Goal: Task Accomplishment & Management: Complete application form

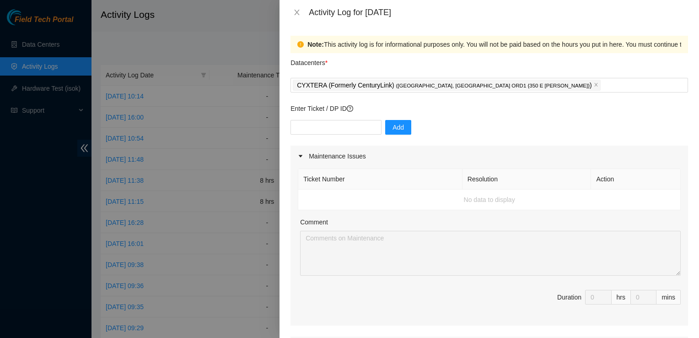
scroll to position [37, 0]
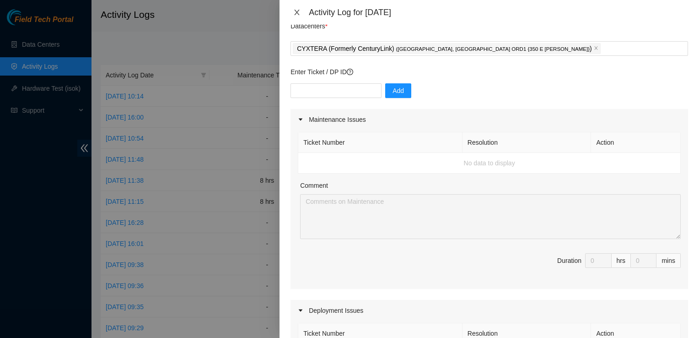
click at [295, 14] on icon "close" at bounding box center [297, 12] width 5 height 5
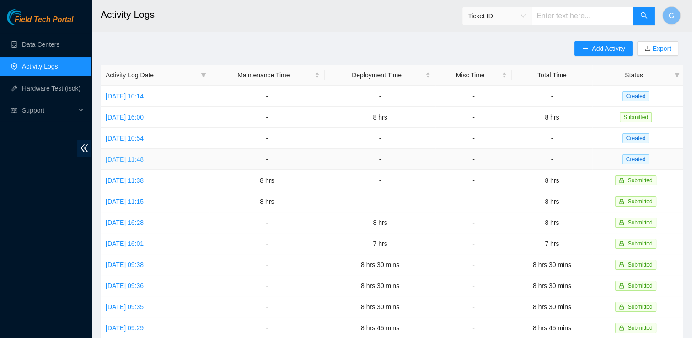
click at [144, 159] on link "[DATE] 11:48" at bounding box center [125, 159] width 38 height 7
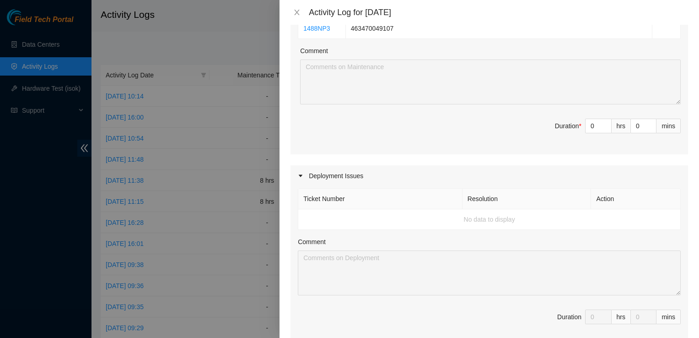
scroll to position [503, 0]
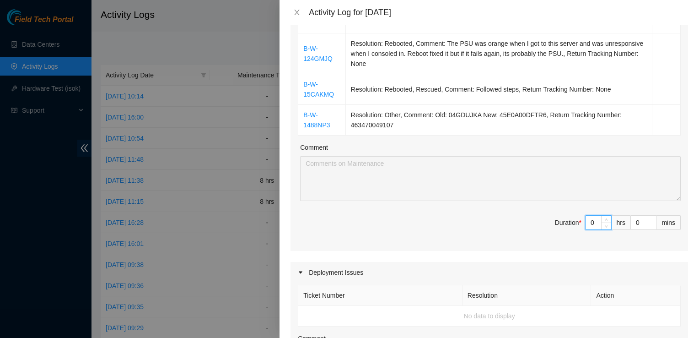
drag, startPoint x: 591, startPoint y: 222, endPoint x: 557, endPoint y: 217, distance: 33.8
click at [557, 217] on span "Duration * 0 hrs 0 mins" at bounding box center [489, 228] width 383 height 26
type input "8"
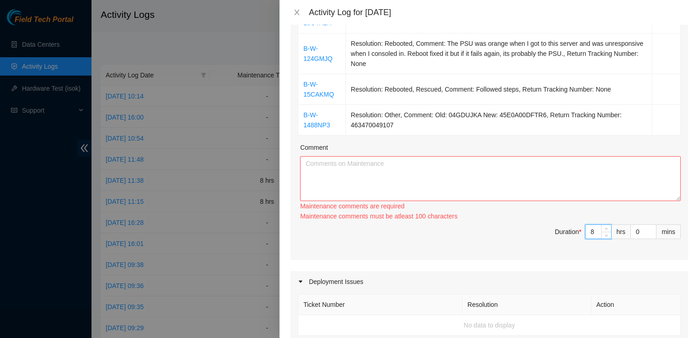
type input "8"
click at [377, 162] on textarea "Comment" at bounding box center [490, 178] width 381 height 45
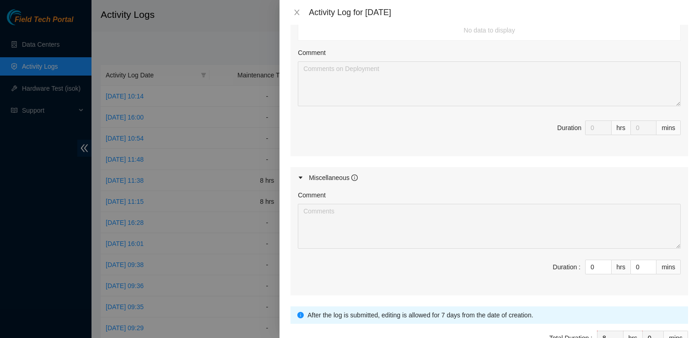
scroll to position [842, 0]
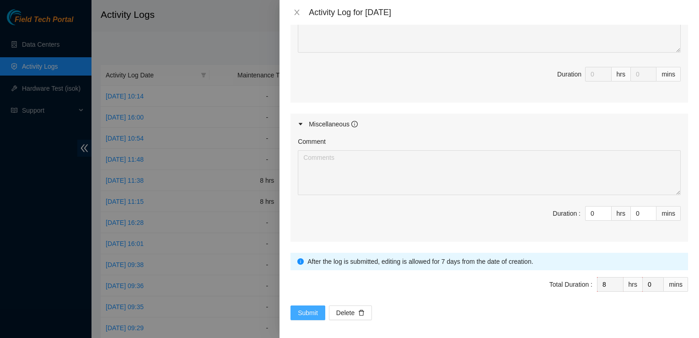
type textarea "I just spent the day doing as many tickets as possible since we have just been …"
click at [312, 307] on span "Submit" at bounding box center [308, 312] width 20 height 10
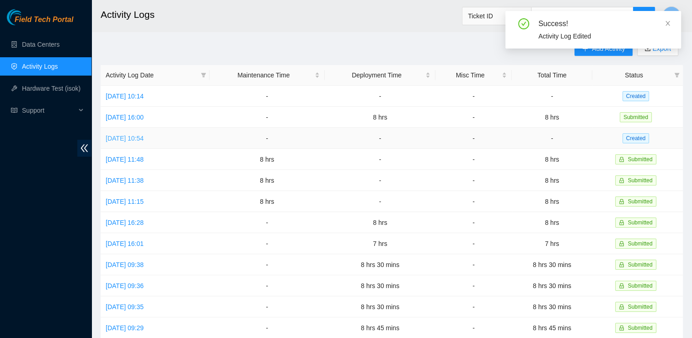
click at [133, 138] on link "[DATE] 10:54" at bounding box center [125, 138] width 38 height 7
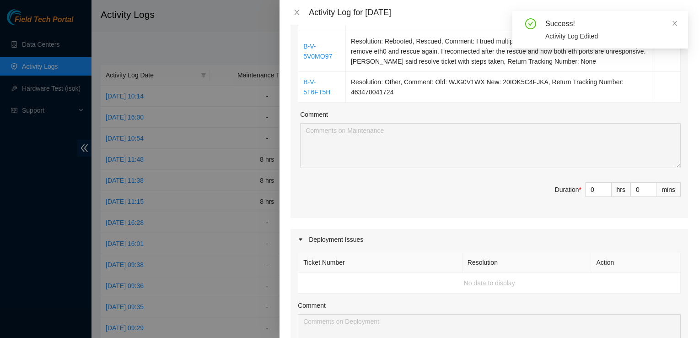
scroll to position [412, 0]
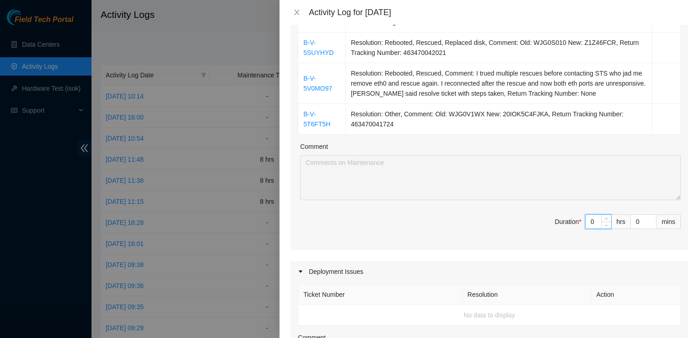
drag, startPoint x: 588, startPoint y: 222, endPoint x: 517, endPoint y: 220, distance: 71.0
click at [517, 220] on span "Duration * 0 hrs 0 mins" at bounding box center [489, 227] width 383 height 26
type input "8"
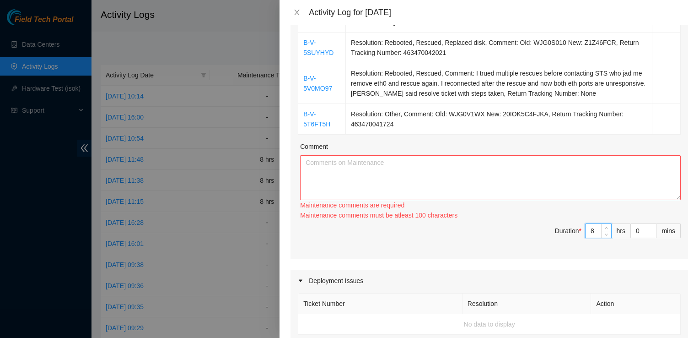
type input "8"
click at [456, 173] on textarea "Comment" at bounding box center [490, 177] width 381 height 45
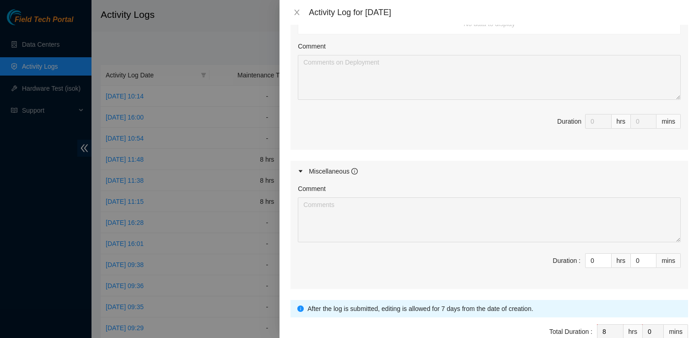
scroll to position [750, 0]
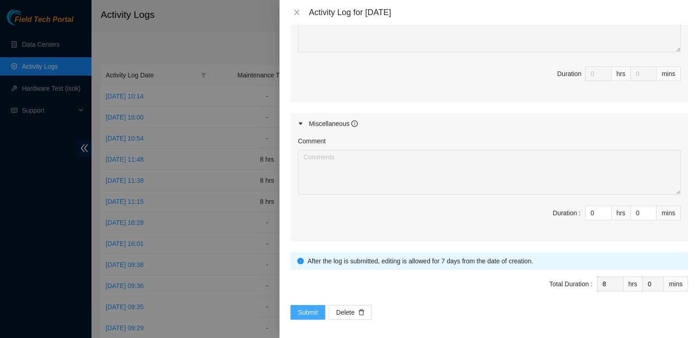
type textarea "I did a as many tickets as I could before I go back to [GEOGRAPHIC_DATA] [DATE]…"
click at [307, 311] on span "Submit" at bounding box center [308, 312] width 20 height 10
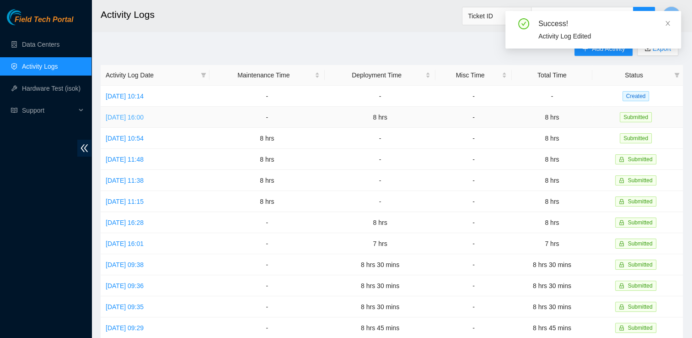
click at [139, 114] on link "[DATE] 16:00" at bounding box center [125, 116] width 38 height 7
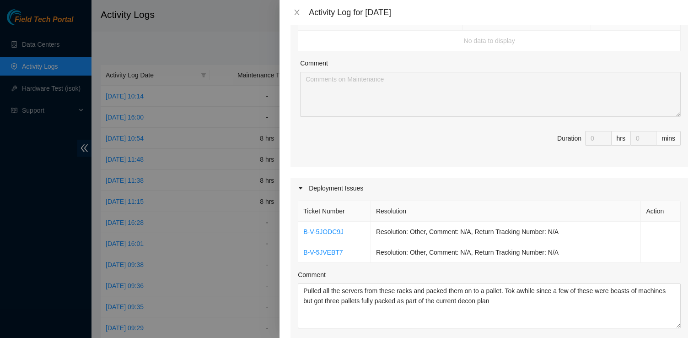
scroll to position [70, 0]
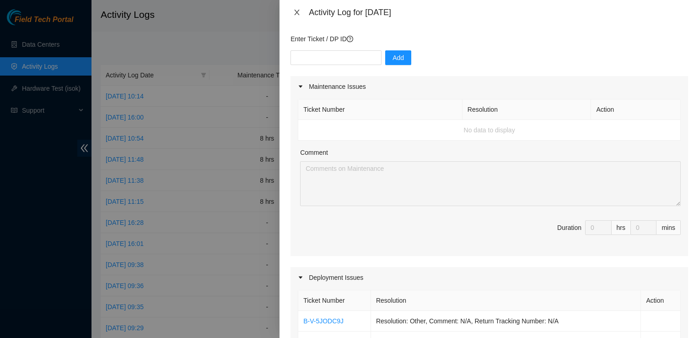
click at [296, 11] on icon "close" at bounding box center [296, 12] width 7 height 7
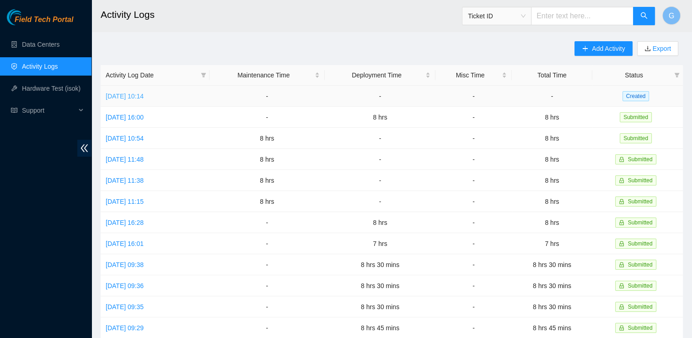
click at [144, 94] on link "[DATE] 10:14" at bounding box center [125, 95] width 38 height 7
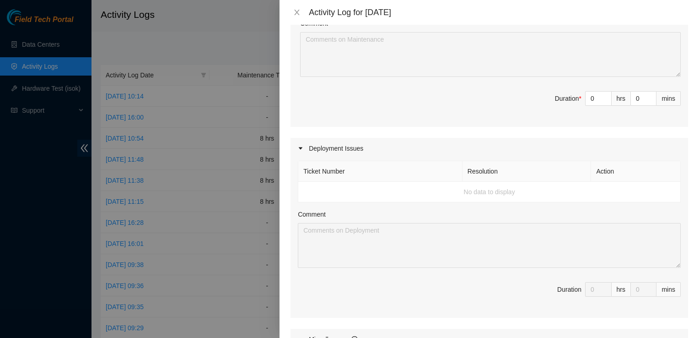
scroll to position [0, 0]
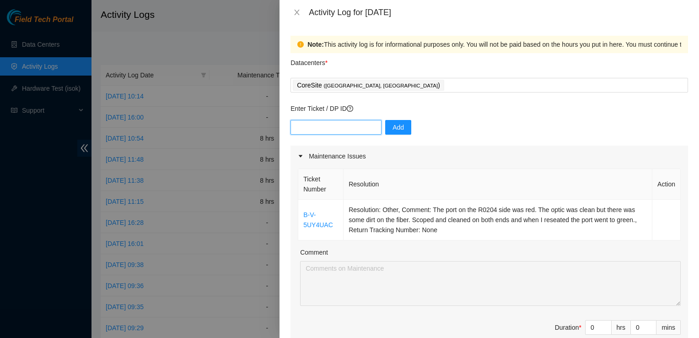
click at [314, 129] on input "text" at bounding box center [336, 127] width 91 height 15
paste input "DP80897"
type input "DP80897"
click at [393, 125] on span "Add" at bounding box center [398, 127] width 11 height 10
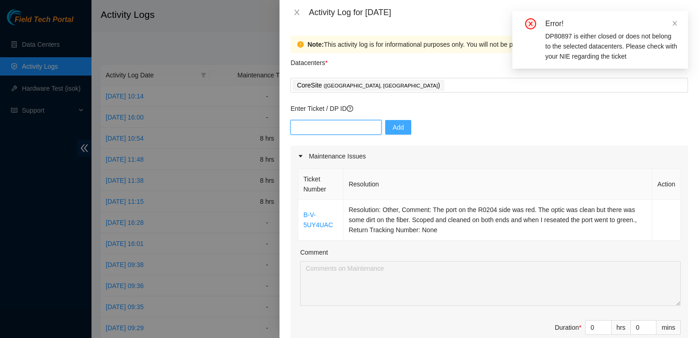
click at [328, 127] on input "text" at bounding box center [336, 127] width 91 height 15
paste input "DP80897"
click at [304, 129] on input "DP80897" at bounding box center [336, 127] width 91 height 15
type input "DP 80897"
click at [393, 129] on span "Add" at bounding box center [398, 127] width 11 height 10
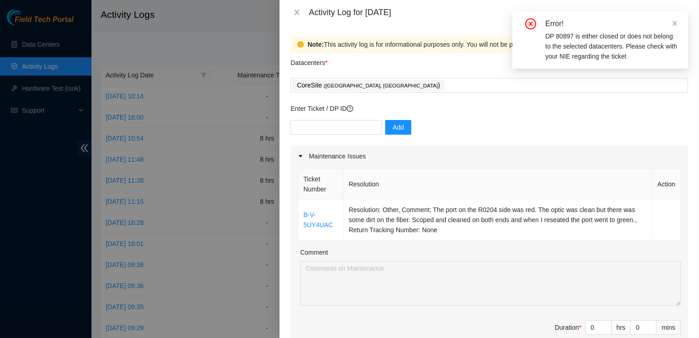
scroll to position [126, 0]
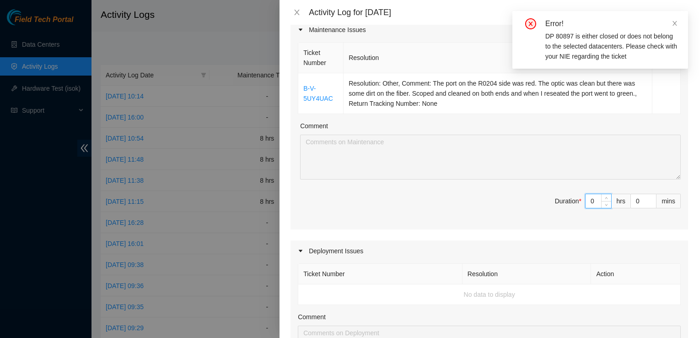
drag, startPoint x: 590, startPoint y: 197, endPoint x: 544, endPoint y: 194, distance: 45.4
click at [545, 194] on span "Duration * 0 hrs 0 mins" at bounding box center [489, 207] width 383 height 26
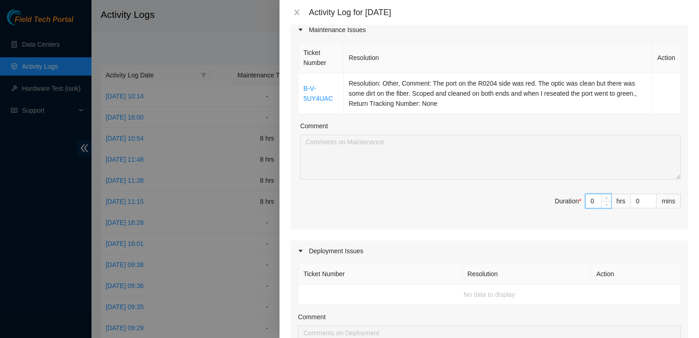
type input "8"
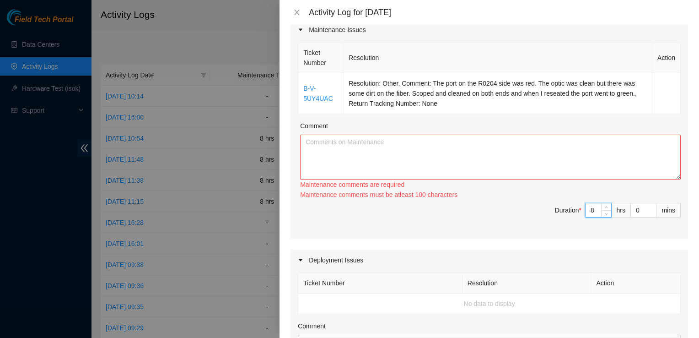
type input "8"
click at [421, 160] on textarea "Comment" at bounding box center [490, 157] width 381 height 45
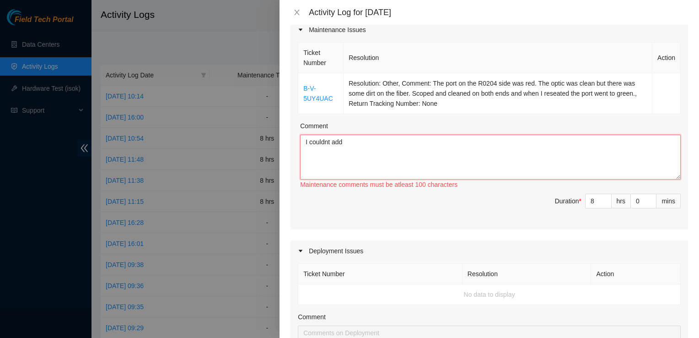
paste textarea "DP80897"
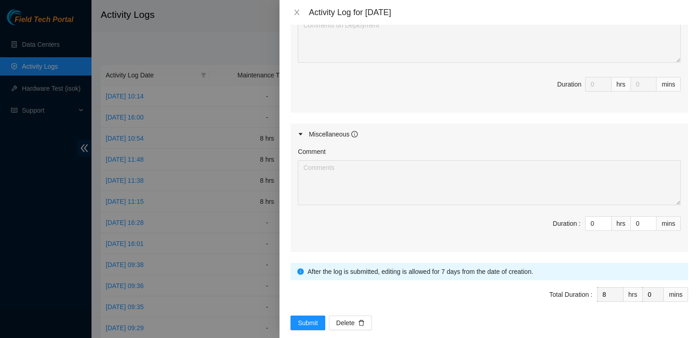
scroll to position [445, 0]
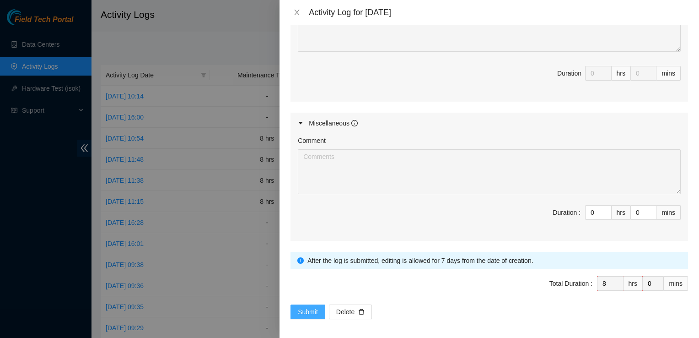
type textarea "I couldnt add DP80897 to the box above bit I did the pther four pallets of serv…"
click at [302, 308] on span "Submit" at bounding box center [308, 312] width 20 height 10
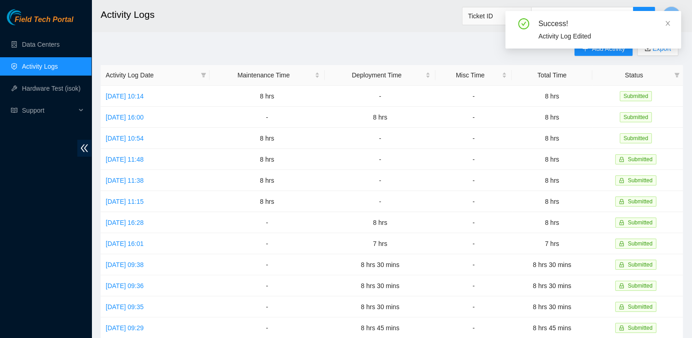
click at [672, 24] on div "Success! Activity Log Edited" at bounding box center [594, 30] width 176 height 38
click at [668, 22] on icon "close" at bounding box center [668, 23] width 6 height 6
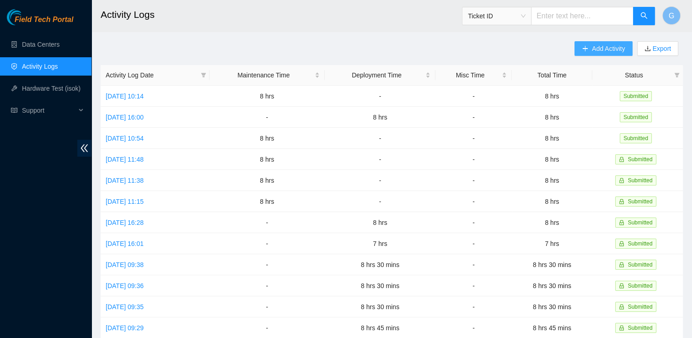
click at [600, 48] on span "Add Activity" at bounding box center [608, 48] width 33 height 10
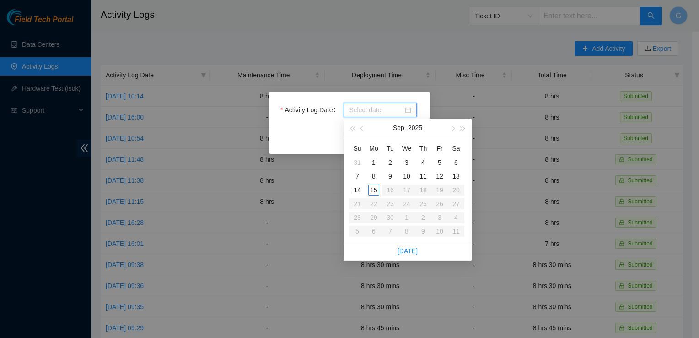
click at [370, 107] on input "Activity Log Date" at bounding box center [376, 110] width 54 height 10
type input "[DATE]"
click at [439, 173] on div "12" at bounding box center [439, 176] width 11 height 11
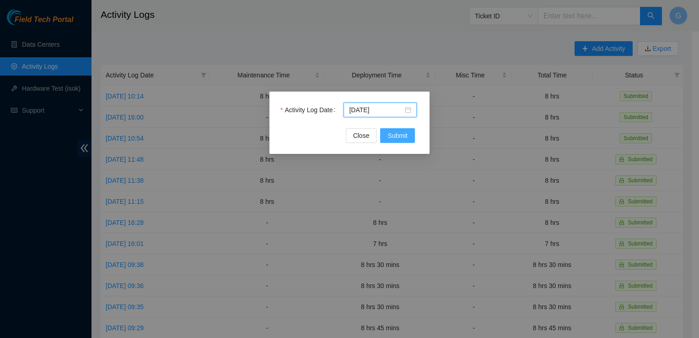
click at [401, 135] on span "Submit" at bounding box center [398, 135] width 20 height 10
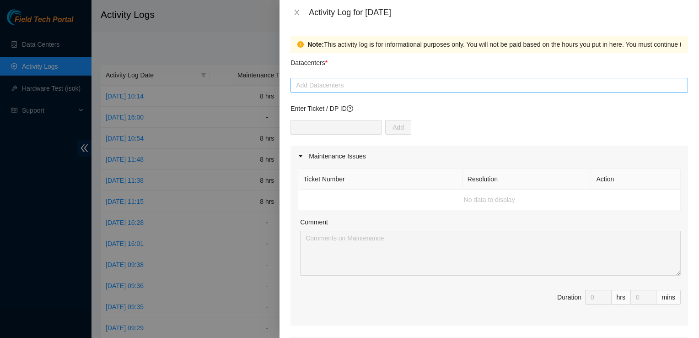
click at [339, 86] on div at bounding box center [489, 85] width 393 height 11
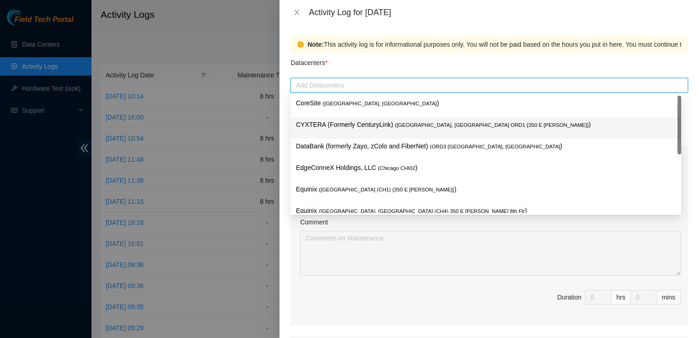
click at [323, 120] on p "CYXTERA (Formerly CenturyLink) ( [GEOGRAPHIC_DATA], [GEOGRAPHIC_DATA] ORD1 {350…" at bounding box center [486, 124] width 380 height 11
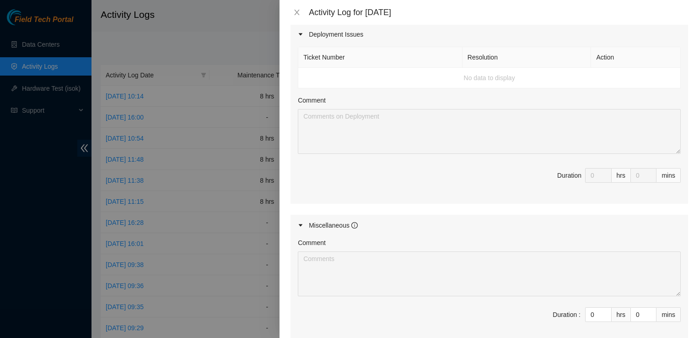
scroll to position [366, 0]
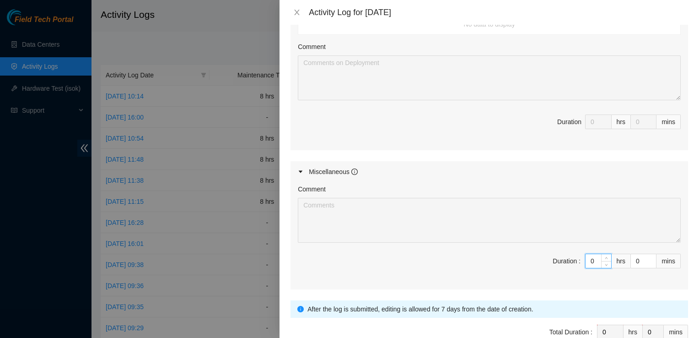
drag, startPoint x: 590, startPoint y: 258, endPoint x: 549, endPoint y: 259, distance: 41.2
click at [549, 259] on span "Duration : 0 hrs 0 mins" at bounding box center [489, 266] width 383 height 26
type input "8"
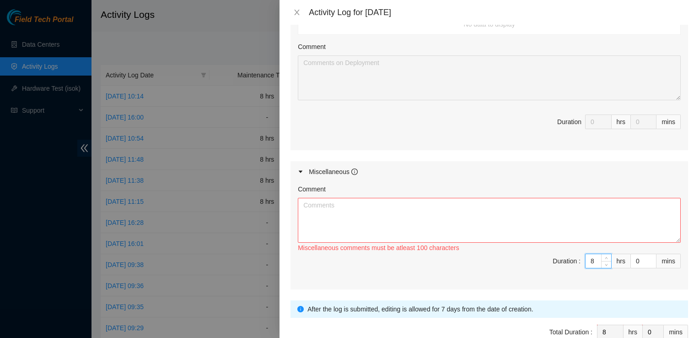
type input "8"
click at [366, 210] on textarea "Comment" at bounding box center [489, 220] width 383 height 45
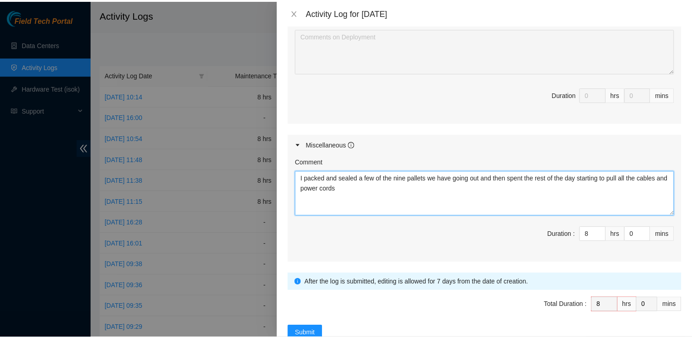
scroll to position [415, 0]
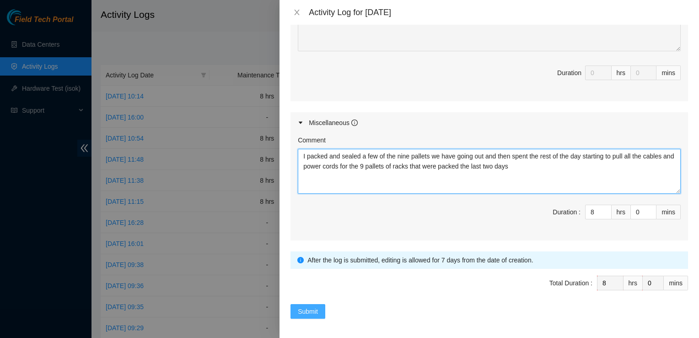
type textarea "I packed and sealed a few of the nine pallets we have going out and then spent …"
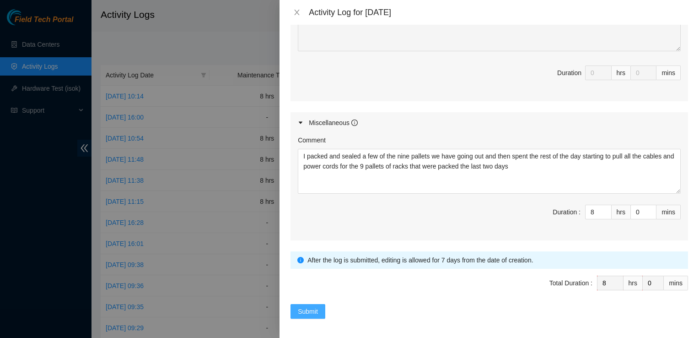
click at [313, 313] on span "Submit" at bounding box center [308, 311] width 20 height 10
